Goal: Obtain resource: Download file/media

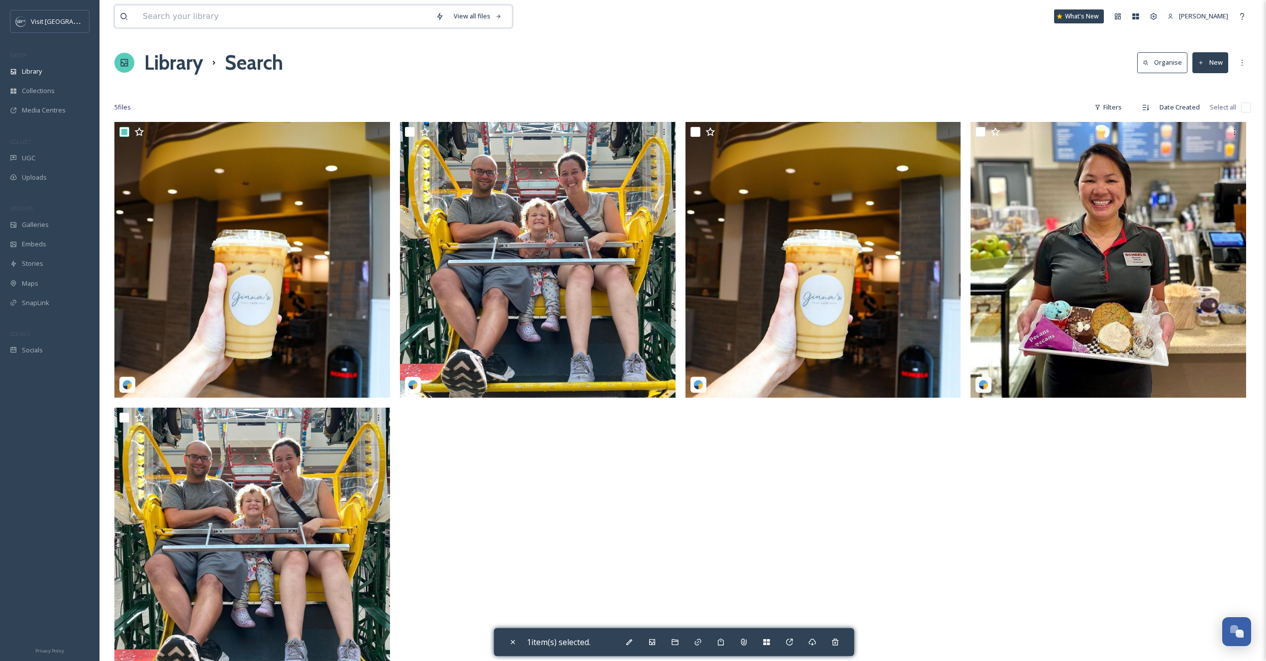
click at [251, 12] on input at bounding box center [284, 16] width 293 height 22
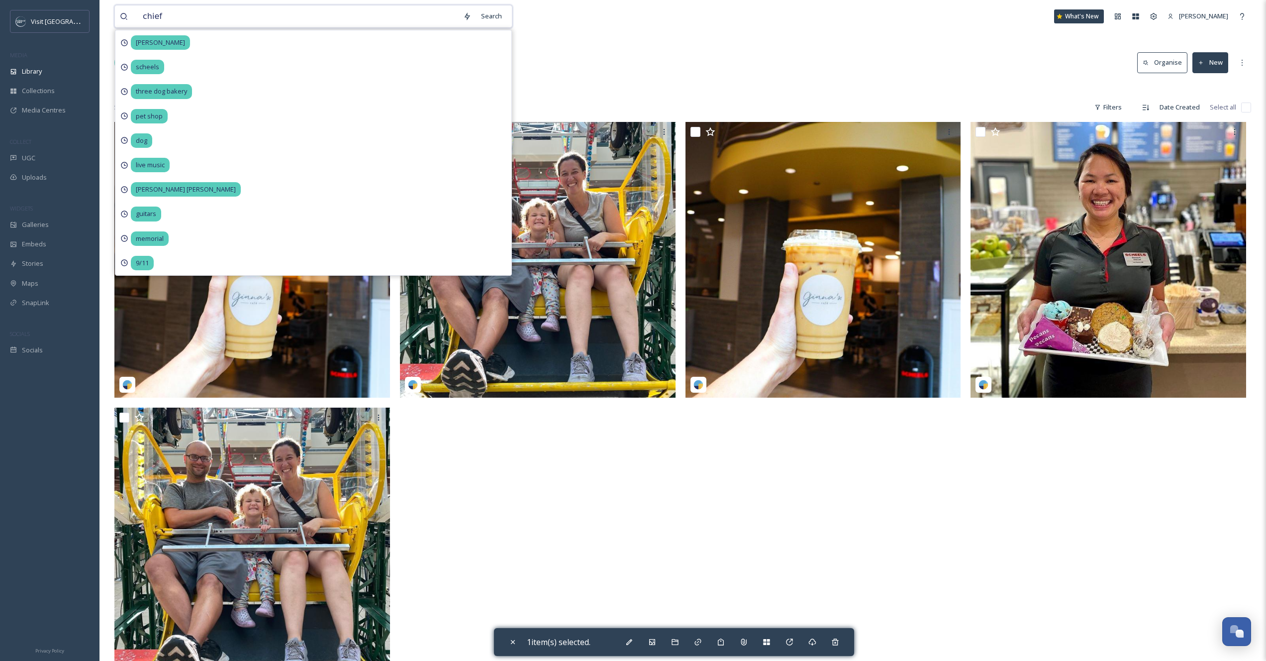
type input "chiefs"
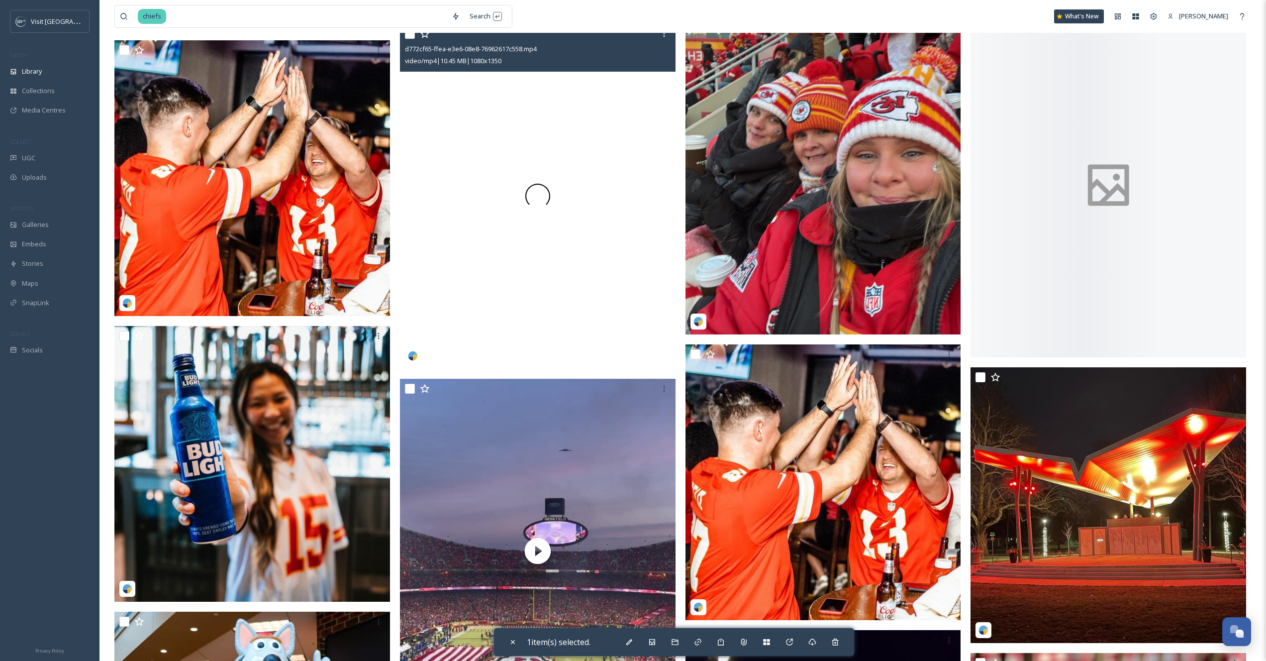
scroll to position [7281, 0]
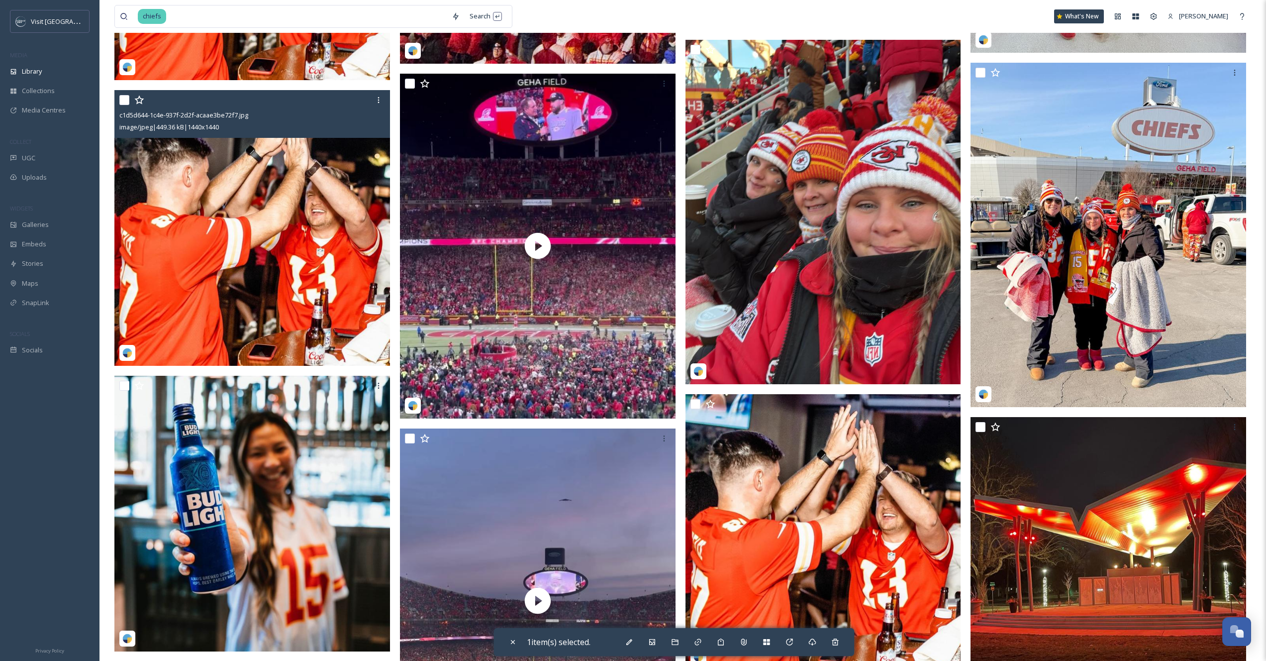
click at [123, 100] on input "checkbox" at bounding box center [124, 100] width 10 height 10
checkbox input "true"
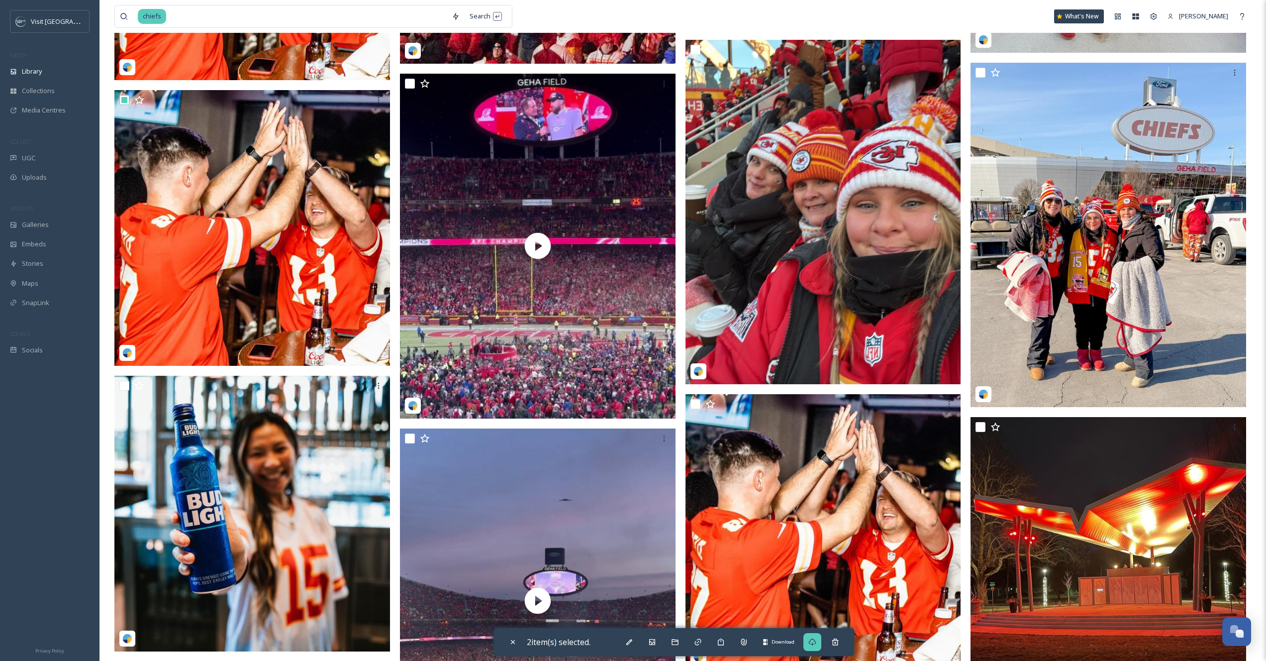
click at [821, 646] on div "Download" at bounding box center [812, 642] width 18 height 18
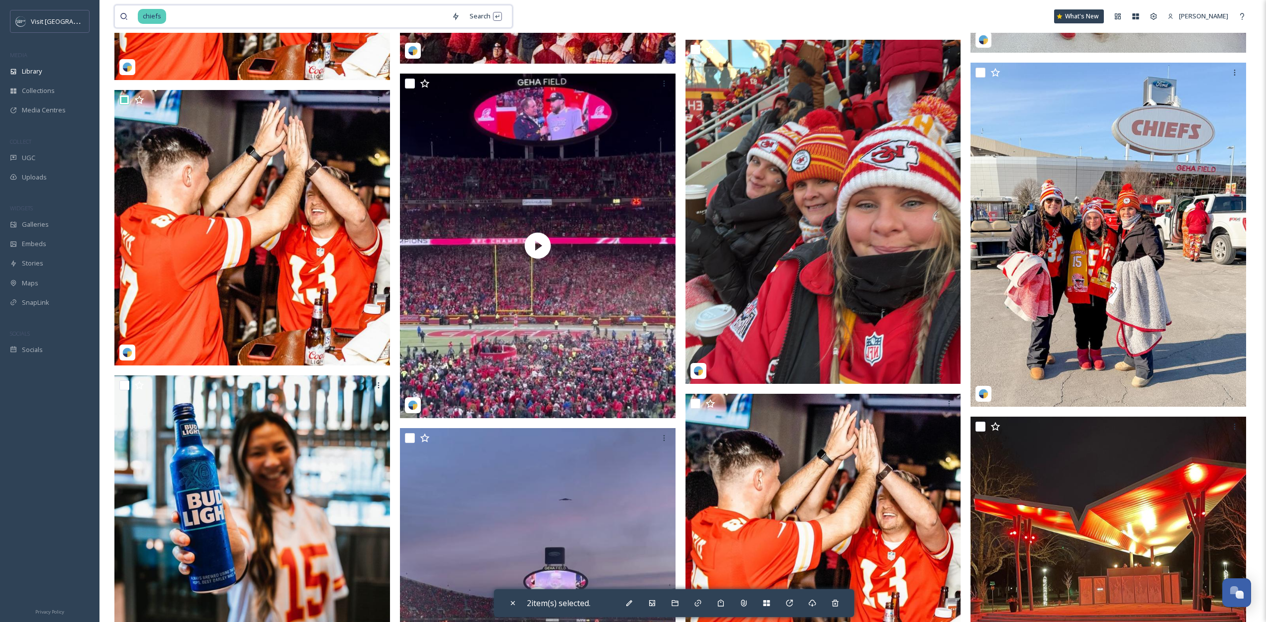
click at [187, 22] on input at bounding box center [307, 16] width 280 height 22
type input "c"
type input "buffalo state"
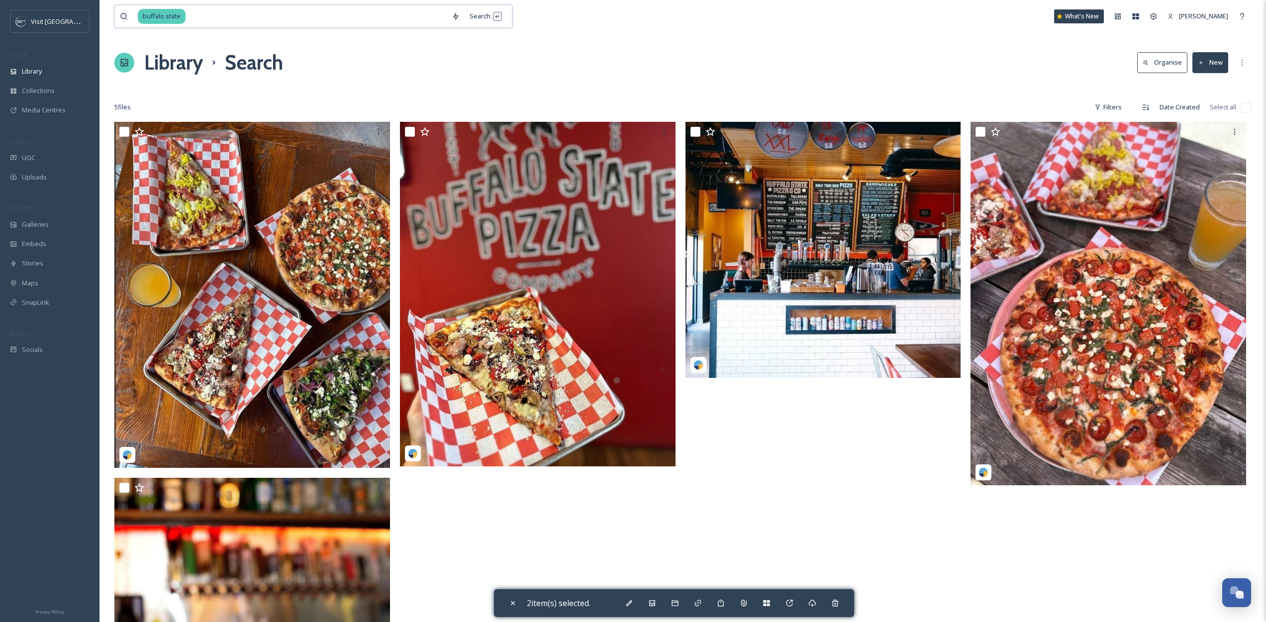
drag, startPoint x: 221, startPoint y: 14, endPoint x: 90, endPoint y: 5, distance: 132.1
click at [90, 5] on div "Visit [GEOGRAPHIC_DATA] MEDIA Library Collections Media Centres COLLECT UGC Upl…" at bounding box center [633, 420] width 1266 height 840
type input "b"
type input "[PERSON_NAME]"
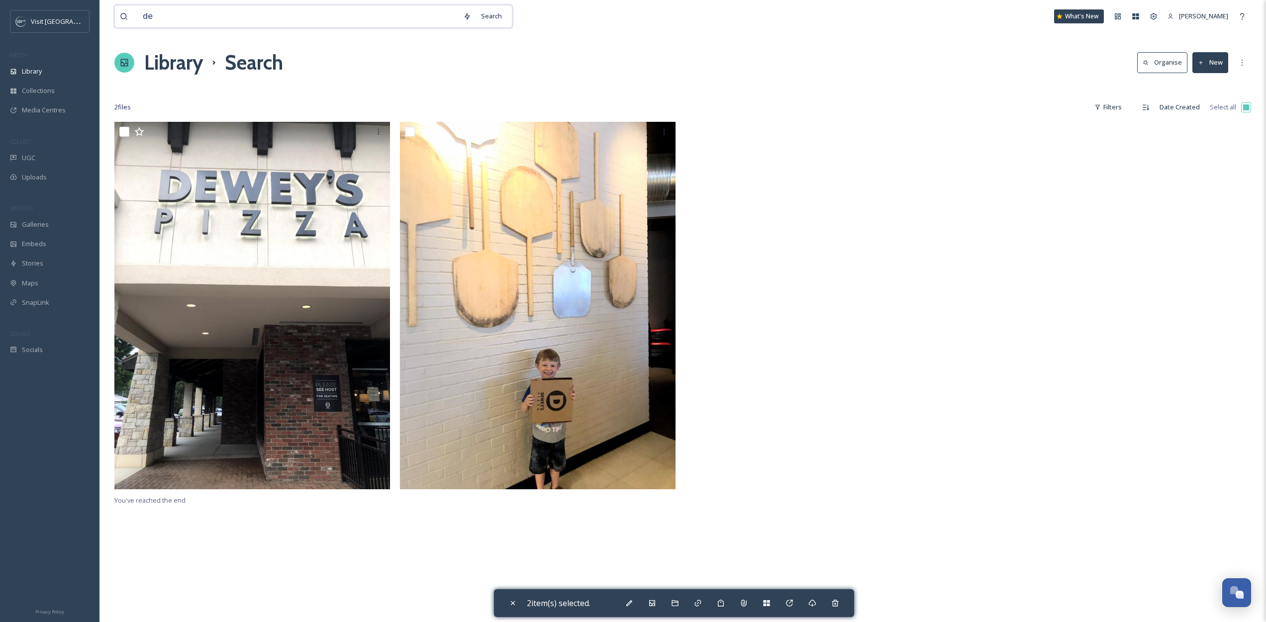
type input "d"
type input "spin"
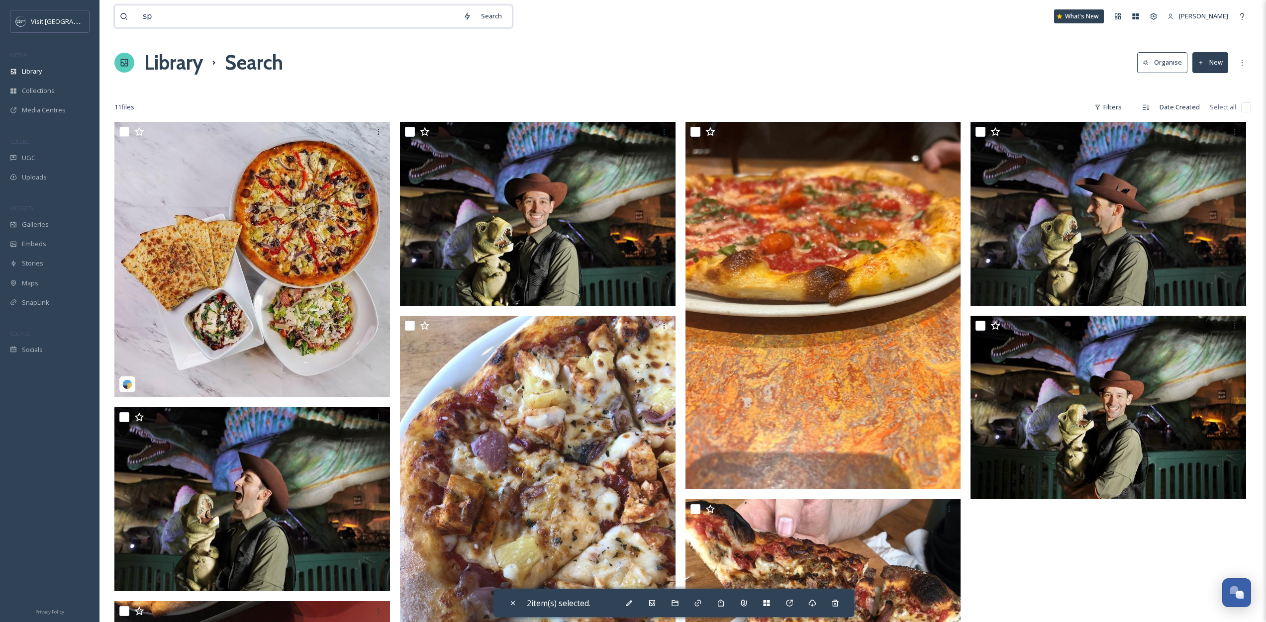
type input "s"
type input "tascio"
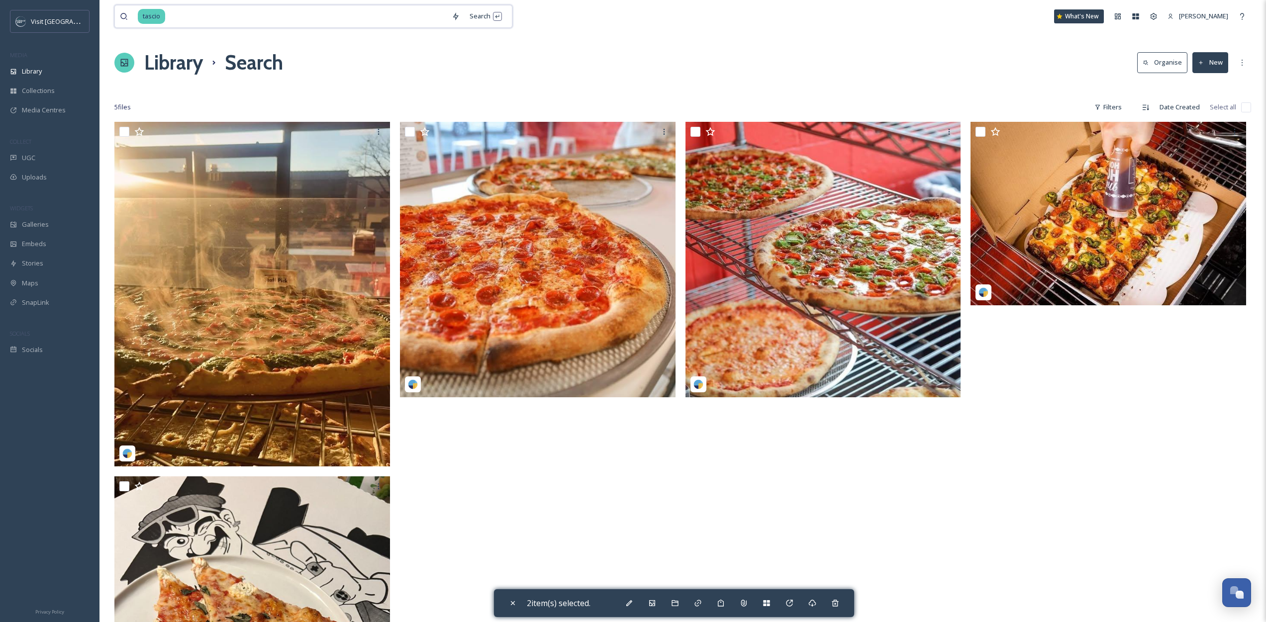
click at [186, 15] on input at bounding box center [306, 16] width 281 height 22
drag, startPoint x: 186, startPoint y: 15, endPoint x: 75, endPoint y: 4, distance: 111.5
click at [75, 4] on div "Visit [GEOGRAPHIC_DATA] MEDIA Library Collections Media Centres COLLECT UGC Upl…" at bounding box center [633, 430] width 1266 height 861
type input "t"
type input "[PERSON_NAME]"
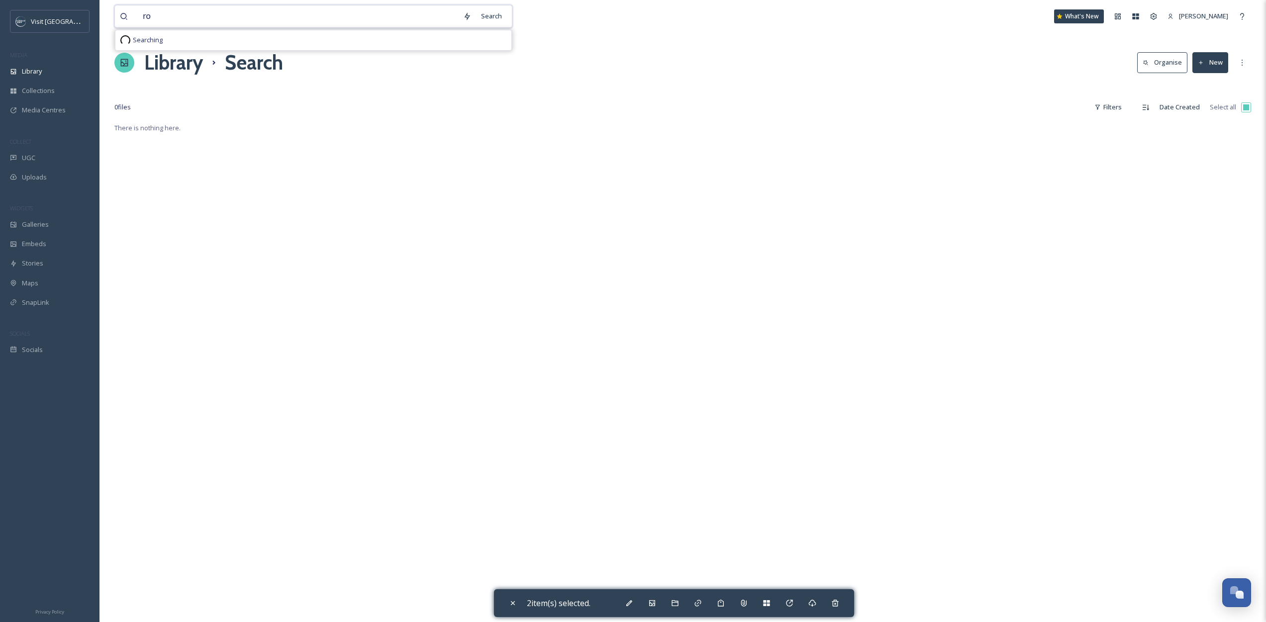
type input "r"
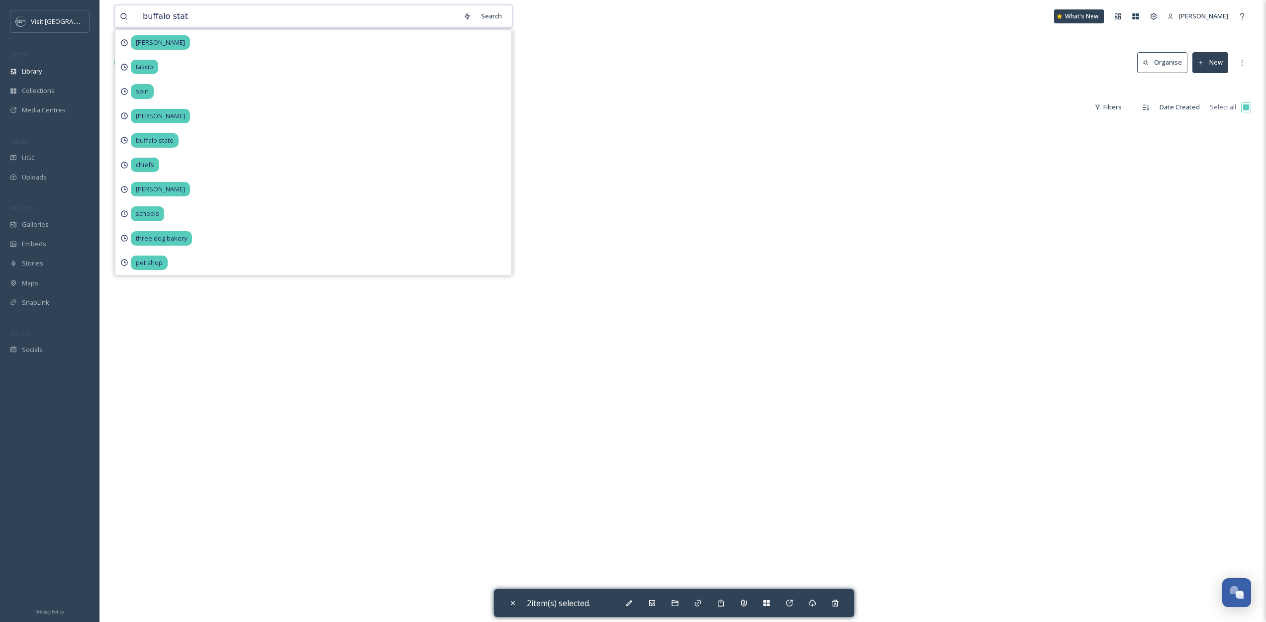
type input "buffalo state"
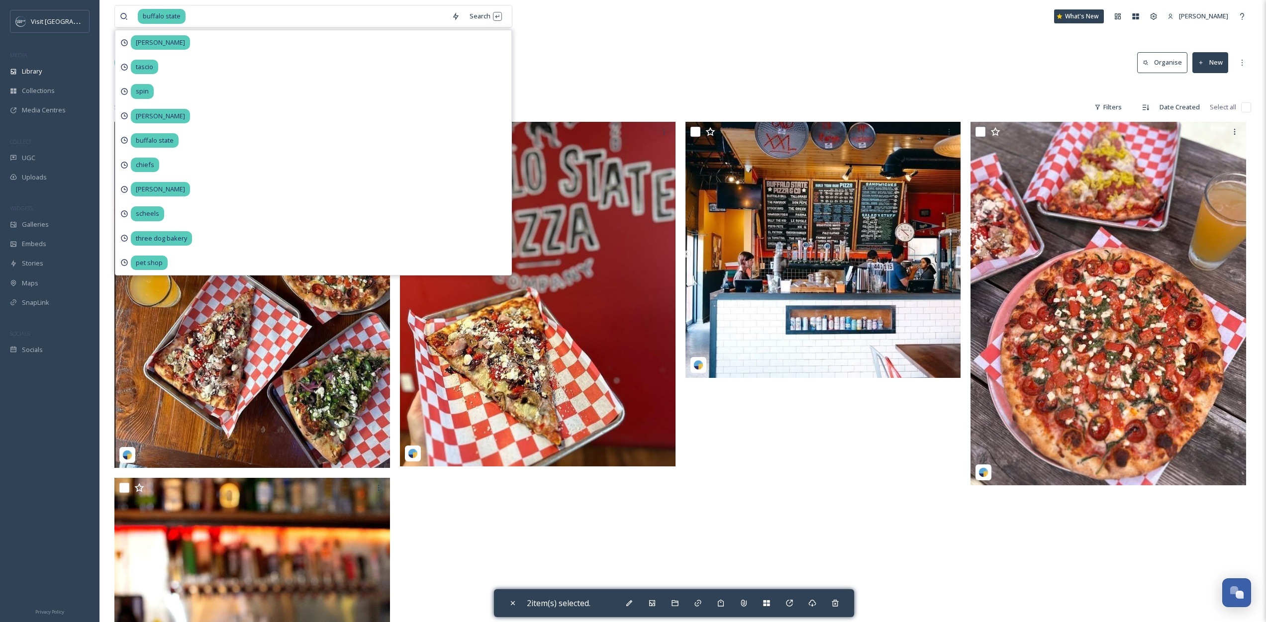
click at [539, 51] on div "Library Search Organise New" at bounding box center [682, 63] width 1137 height 30
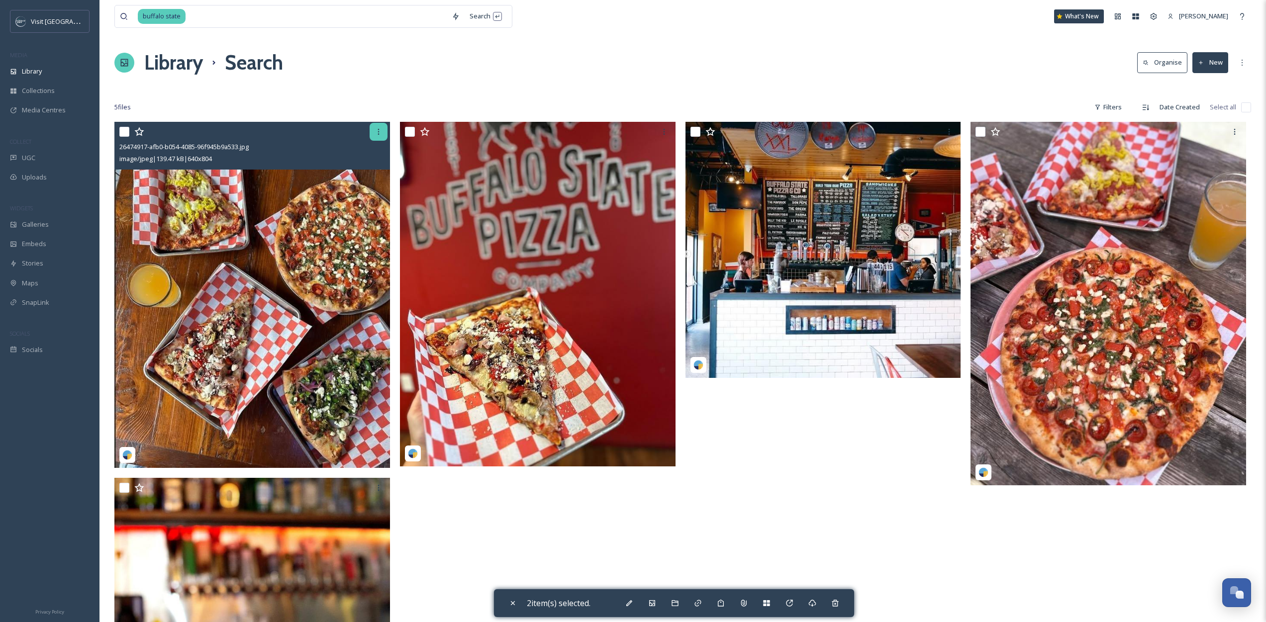
click at [375, 134] on icon at bounding box center [379, 132] width 8 height 8
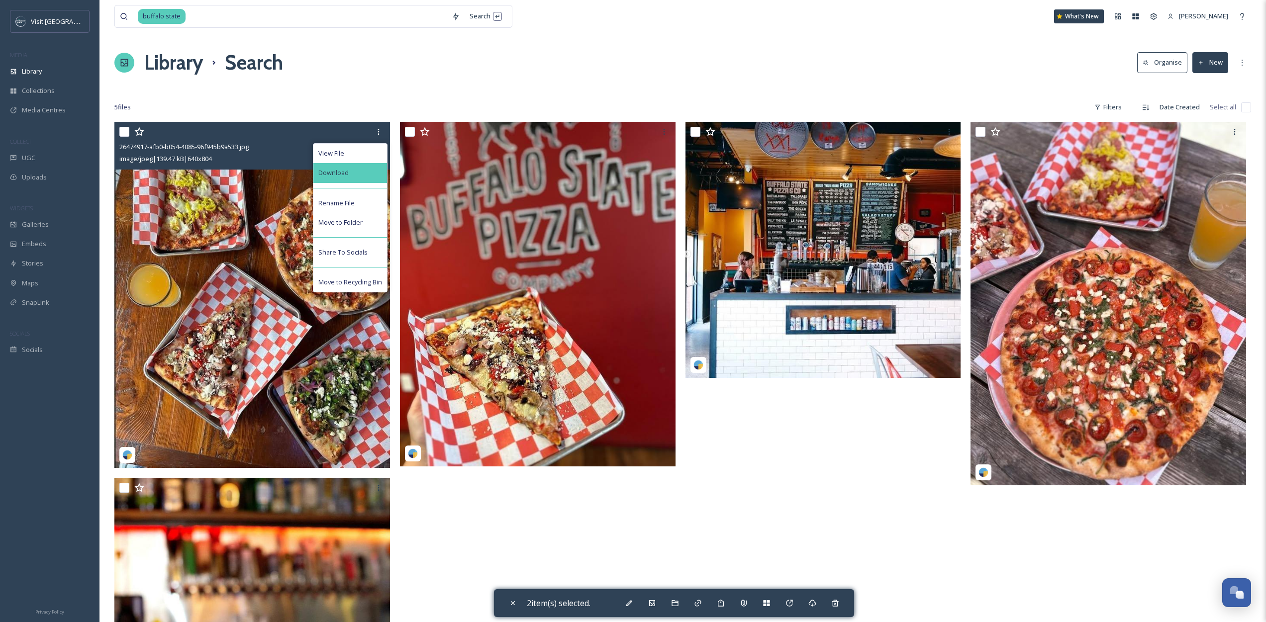
click at [355, 165] on div "Download" at bounding box center [350, 172] width 74 height 19
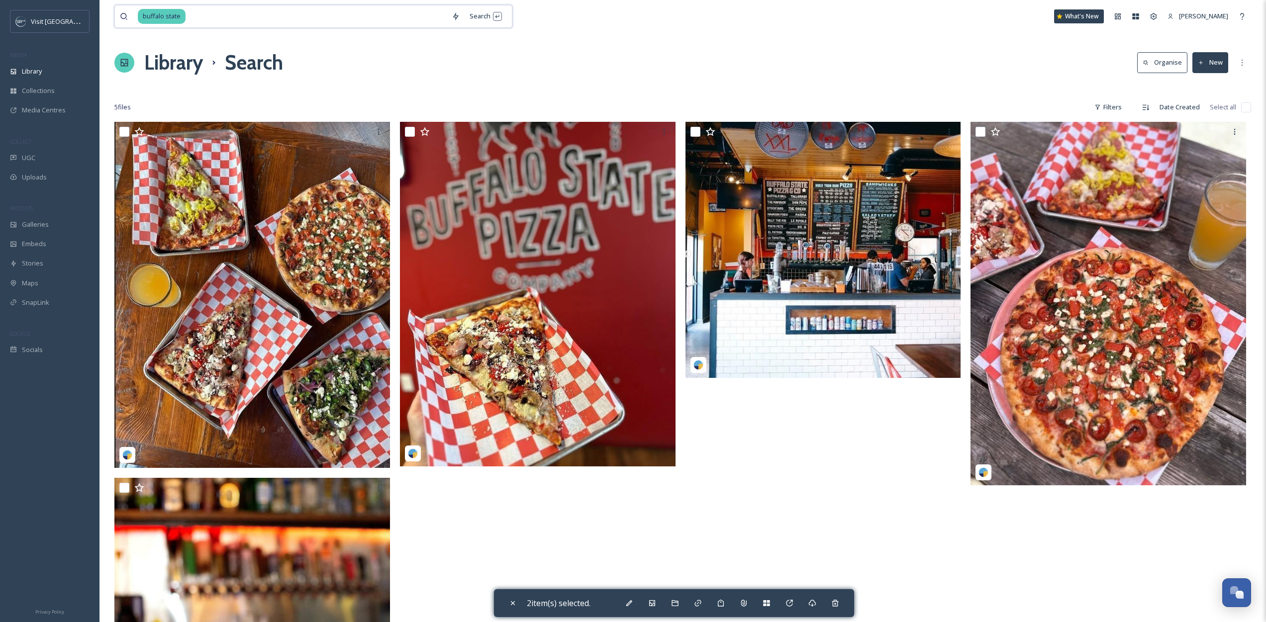
click at [320, 14] on input at bounding box center [317, 16] width 260 height 22
type input "b"
type input "atomic cowboy"
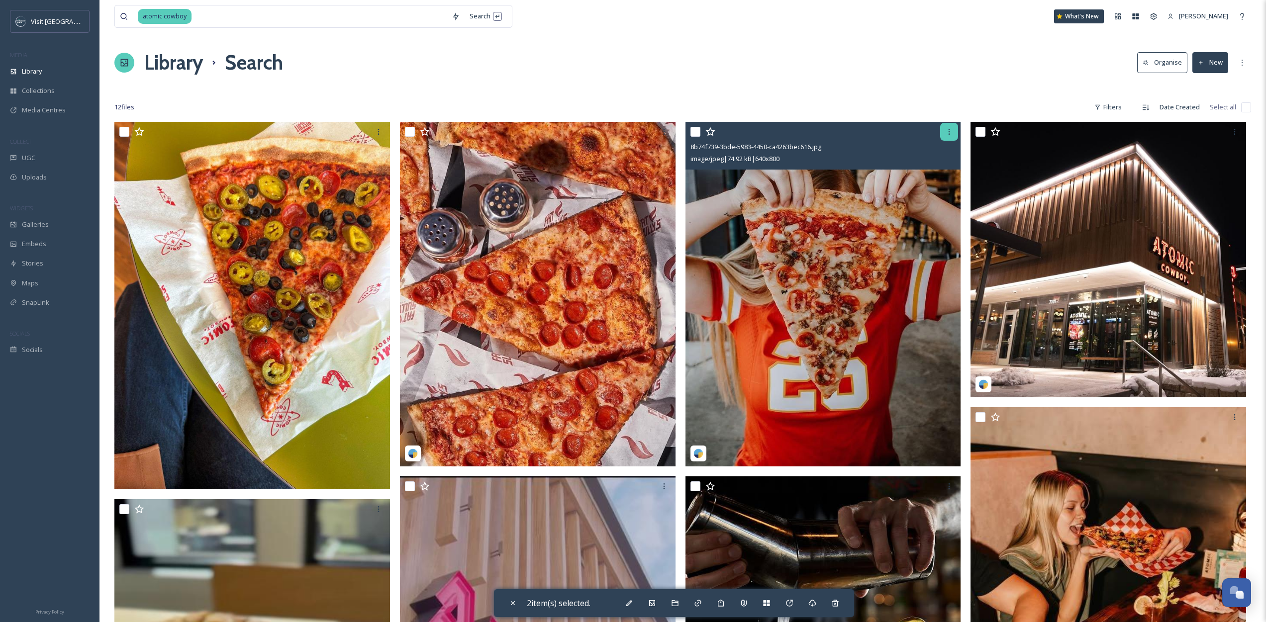
click at [945, 136] on div at bounding box center [949, 132] width 18 height 18
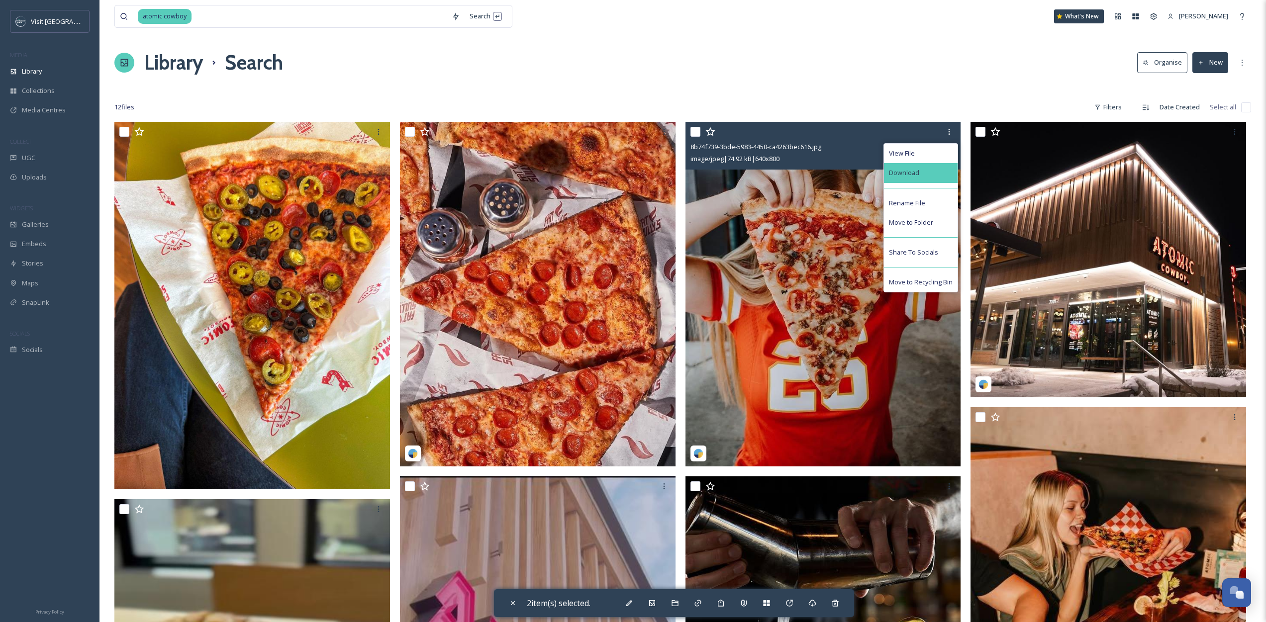
click at [945, 171] on div "Download" at bounding box center [921, 172] width 74 height 19
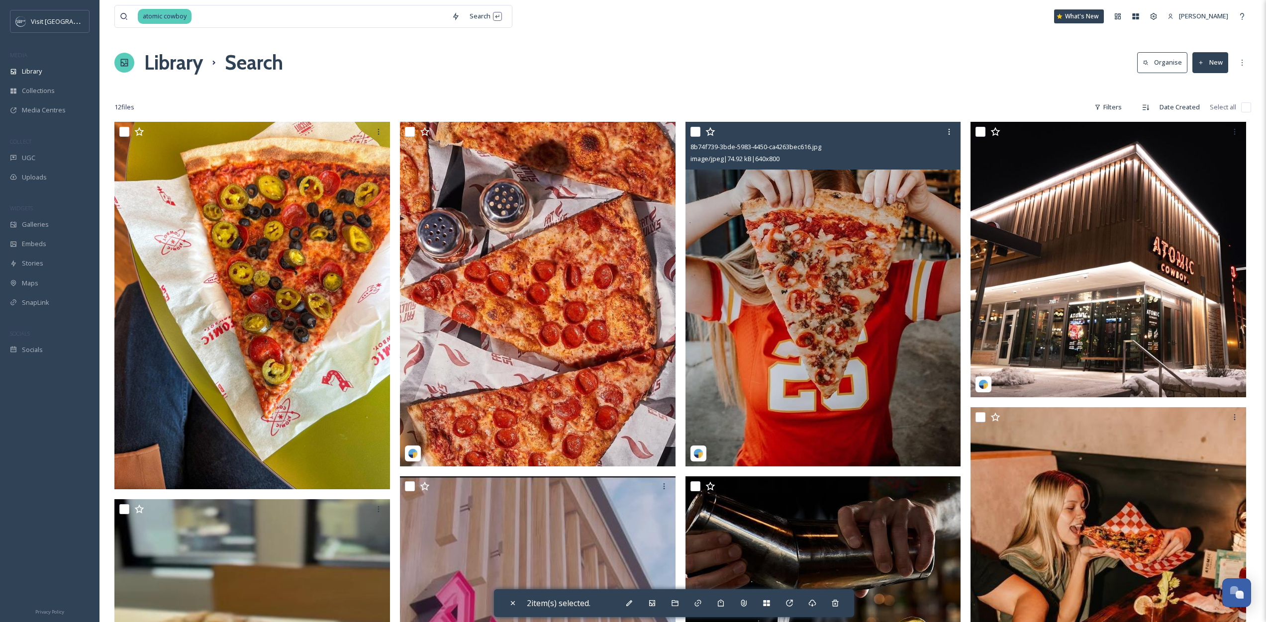
scroll to position [132, 0]
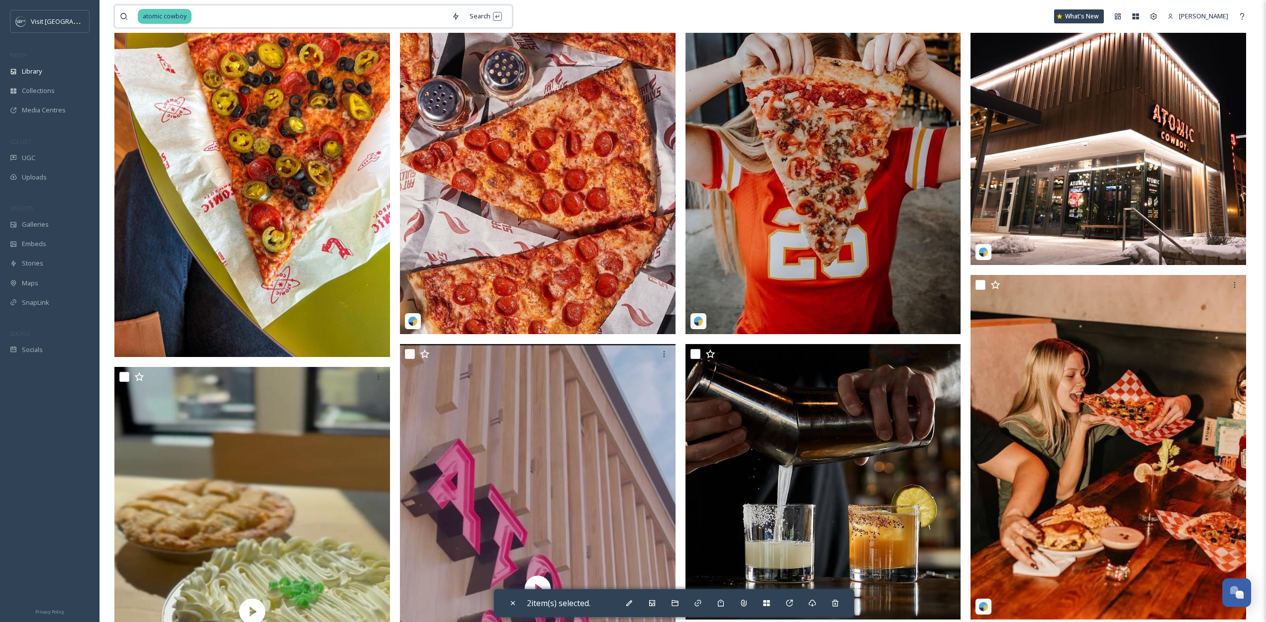
click at [315, 17] on input at bounding box center [320, 16] width 254 height 22
type input "="
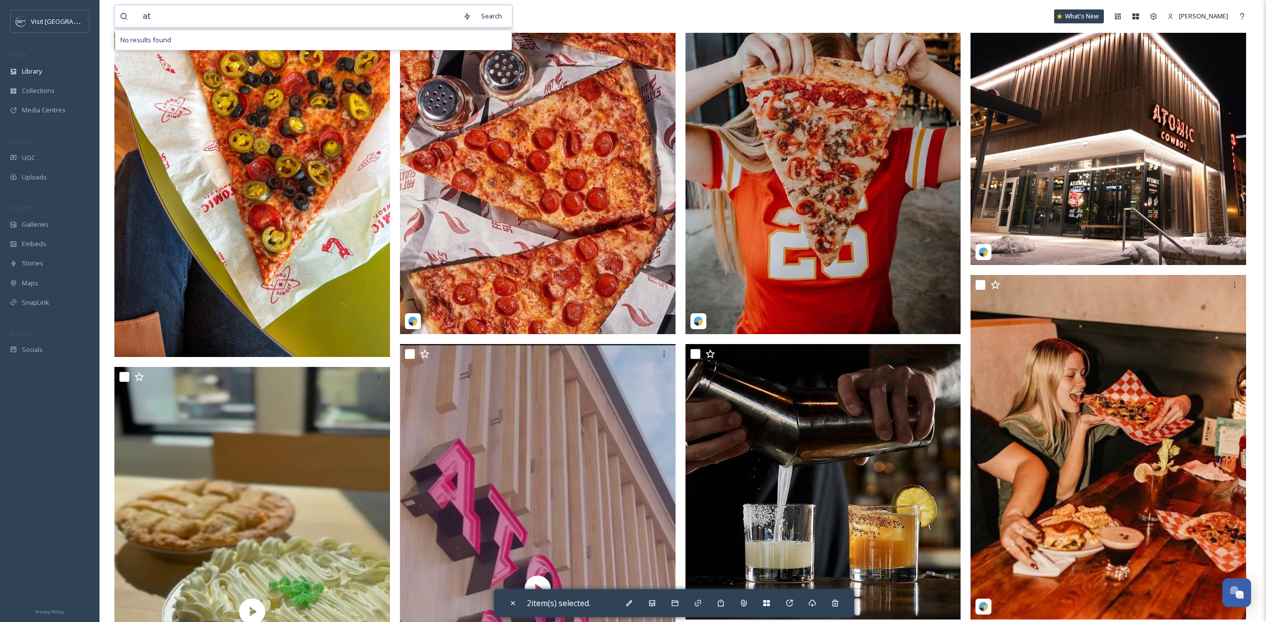
type input "a"
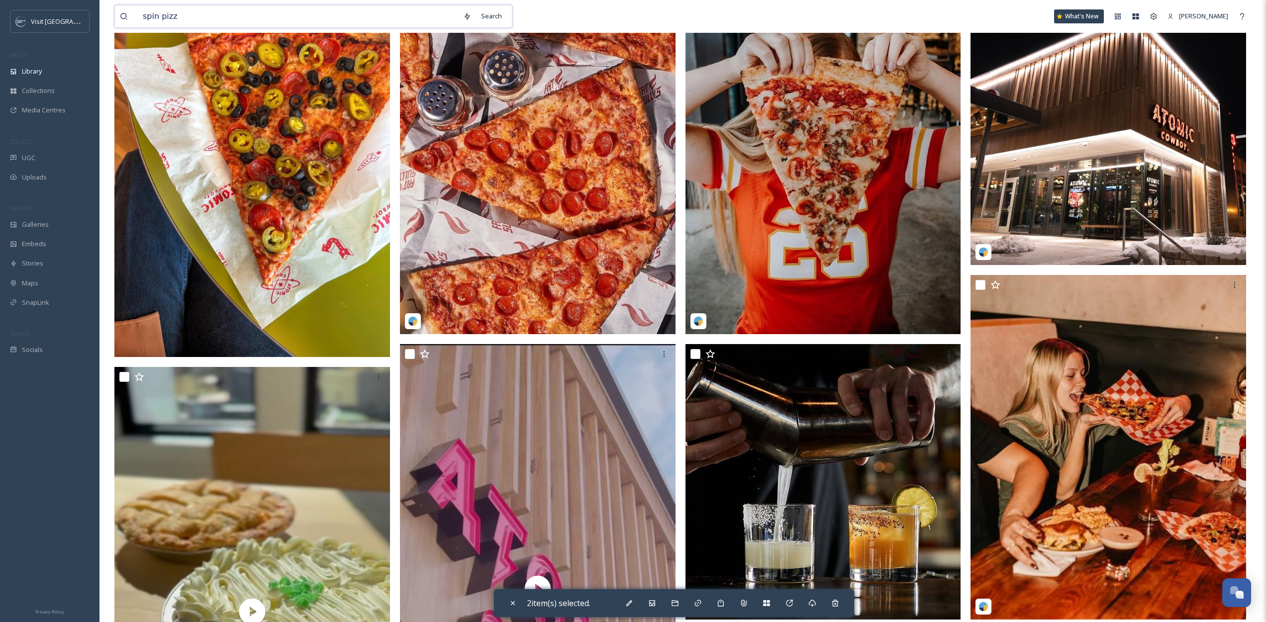
type input "spin pizza"
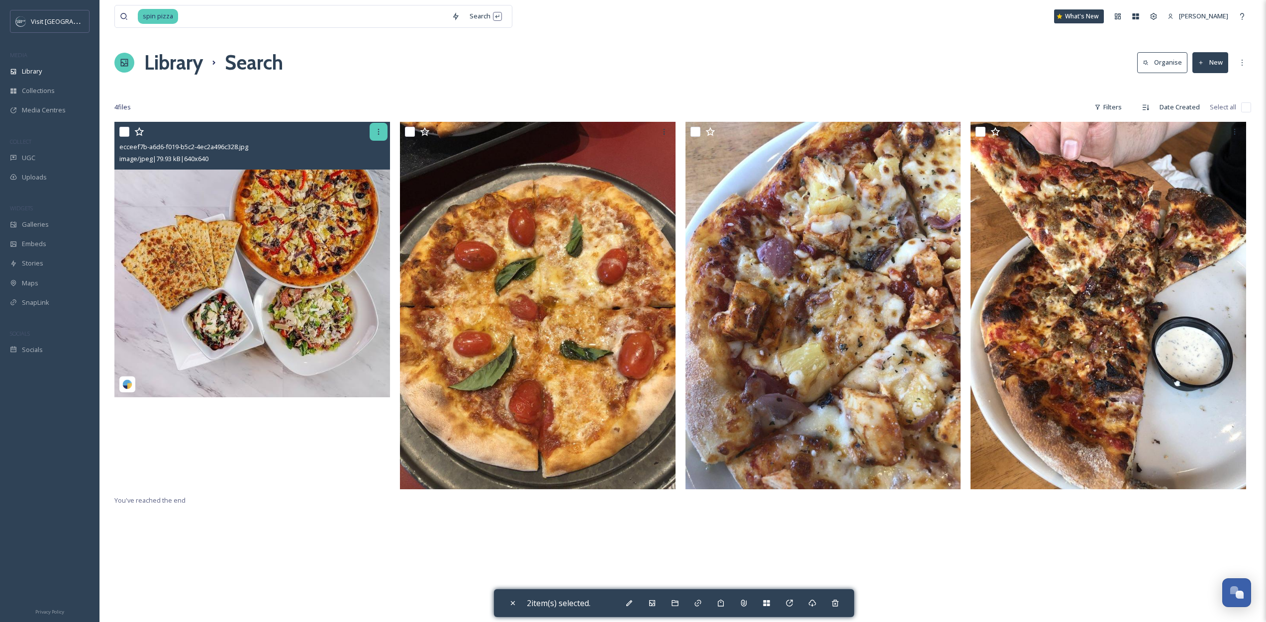
click at [375, 134] on icon at bounding box center [379, 132] width 8 height 8
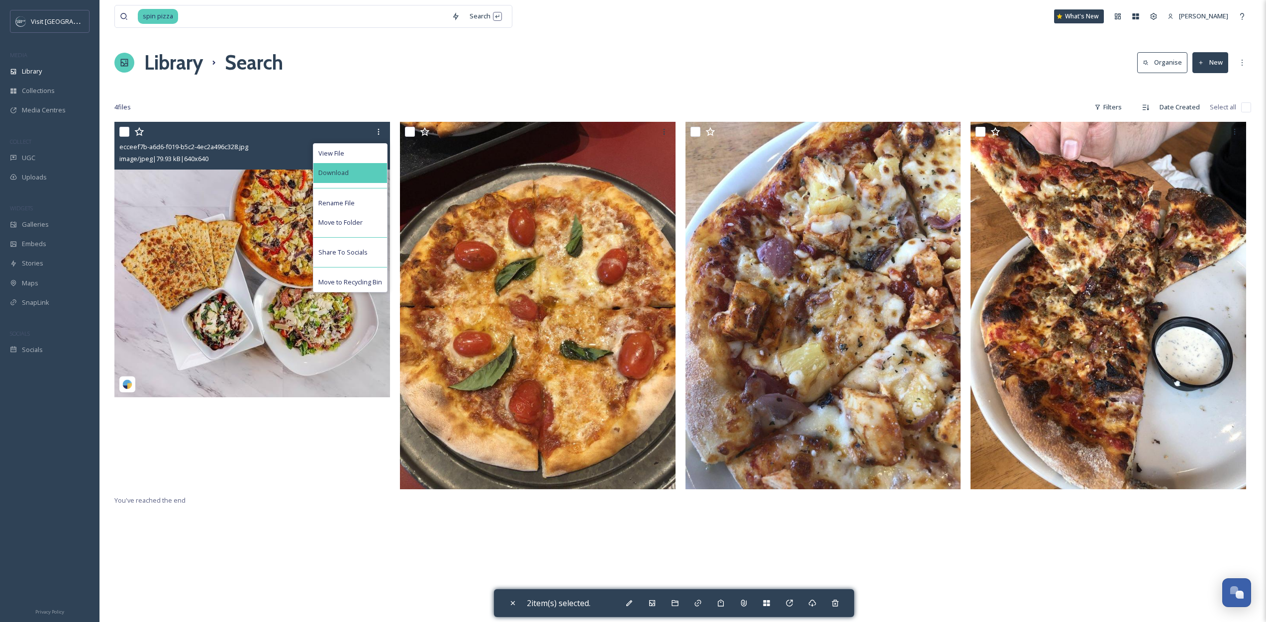
click at [336, 169] on span "Download" at bounding box center [333, 172] width 30 height 9
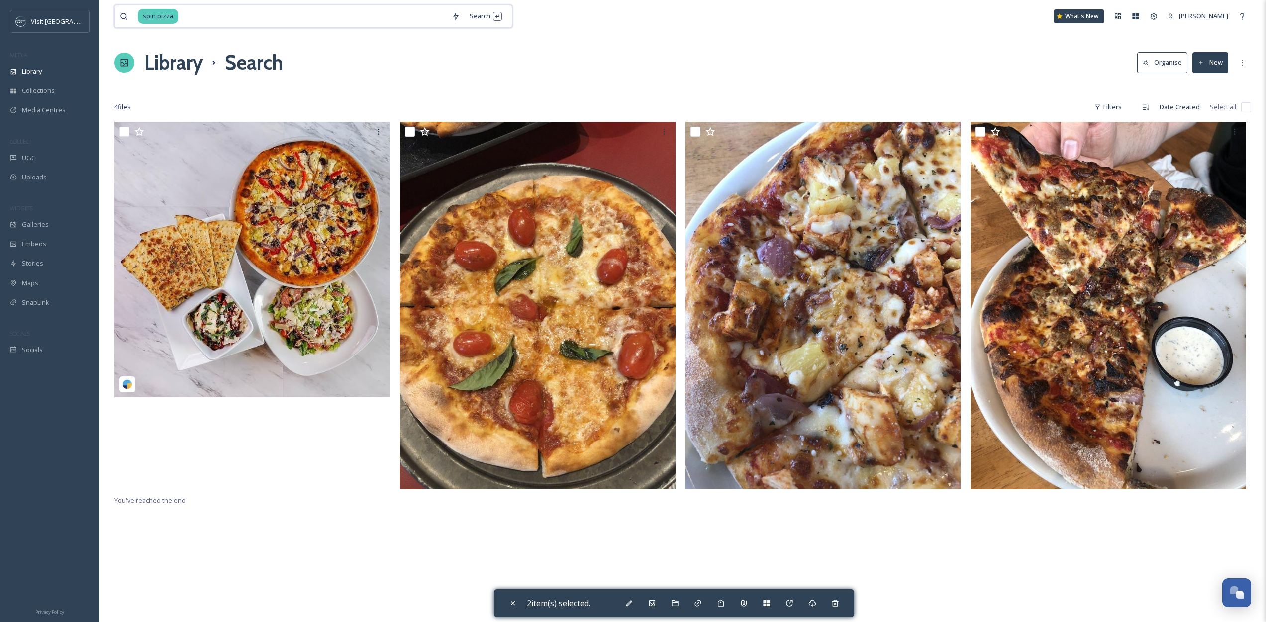
click at [198, 17] on input at bounding box center [313, 16] width 268 height 22
type input "s"
type input "tascio"
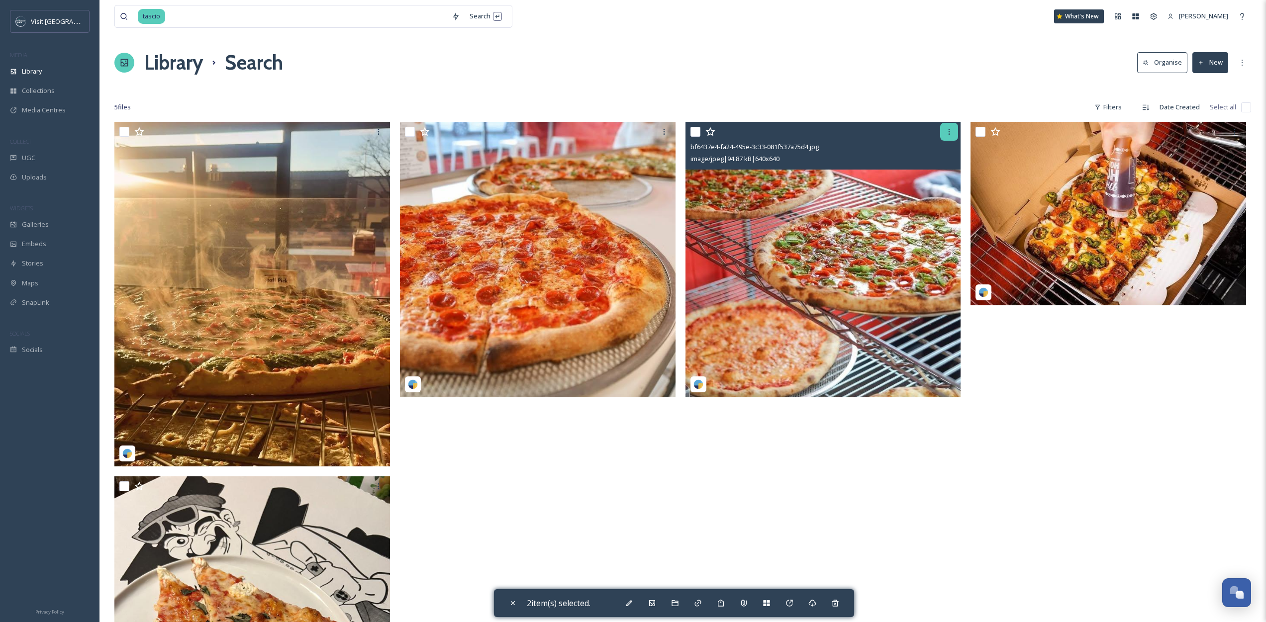
click at [950, 133] on icon at bounding box center [949, 132] width 8 height 8
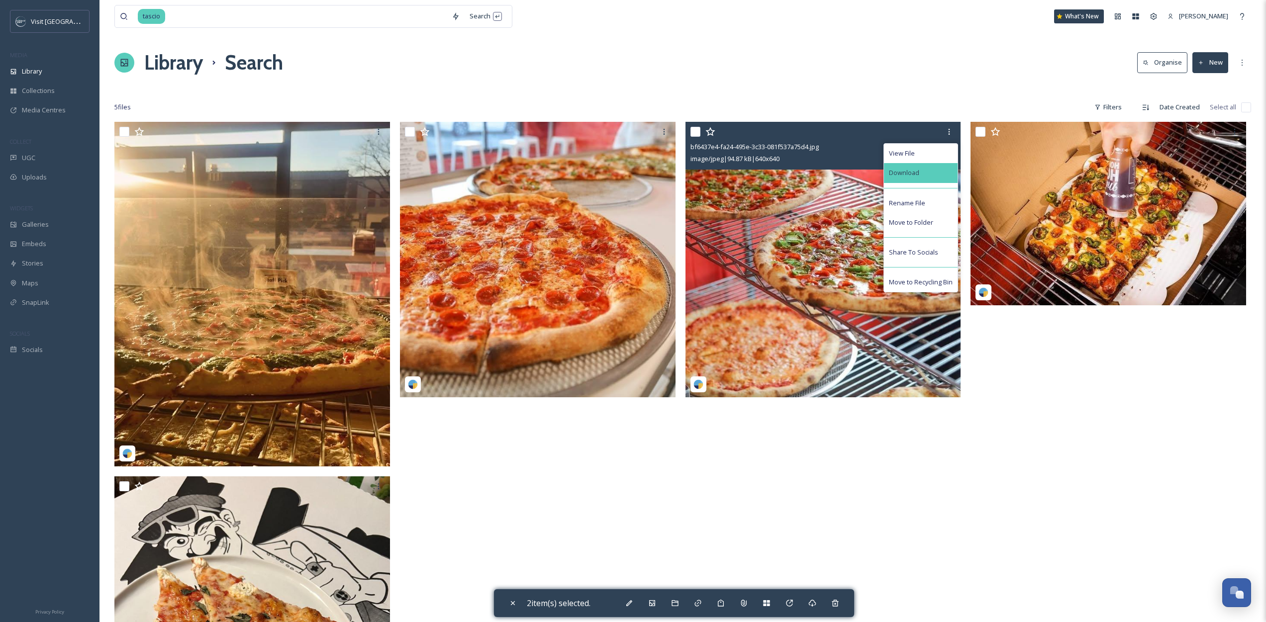
click at [929, 181] on div "Download" at bounding box center [921, 172] width 74 height 19
